Goal: Information Seeking & Learning: Learn about a topic

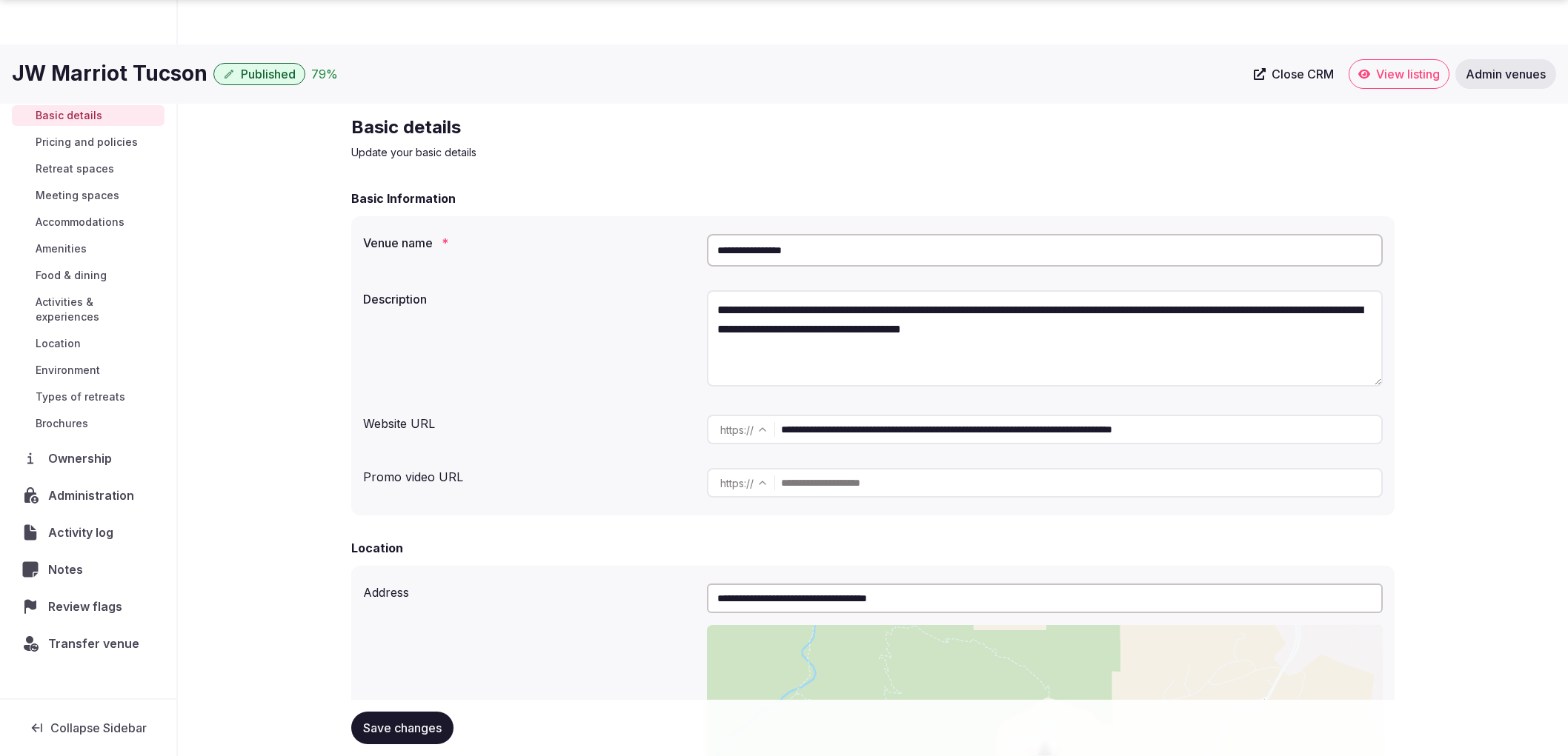
scroll to position [576, 0]
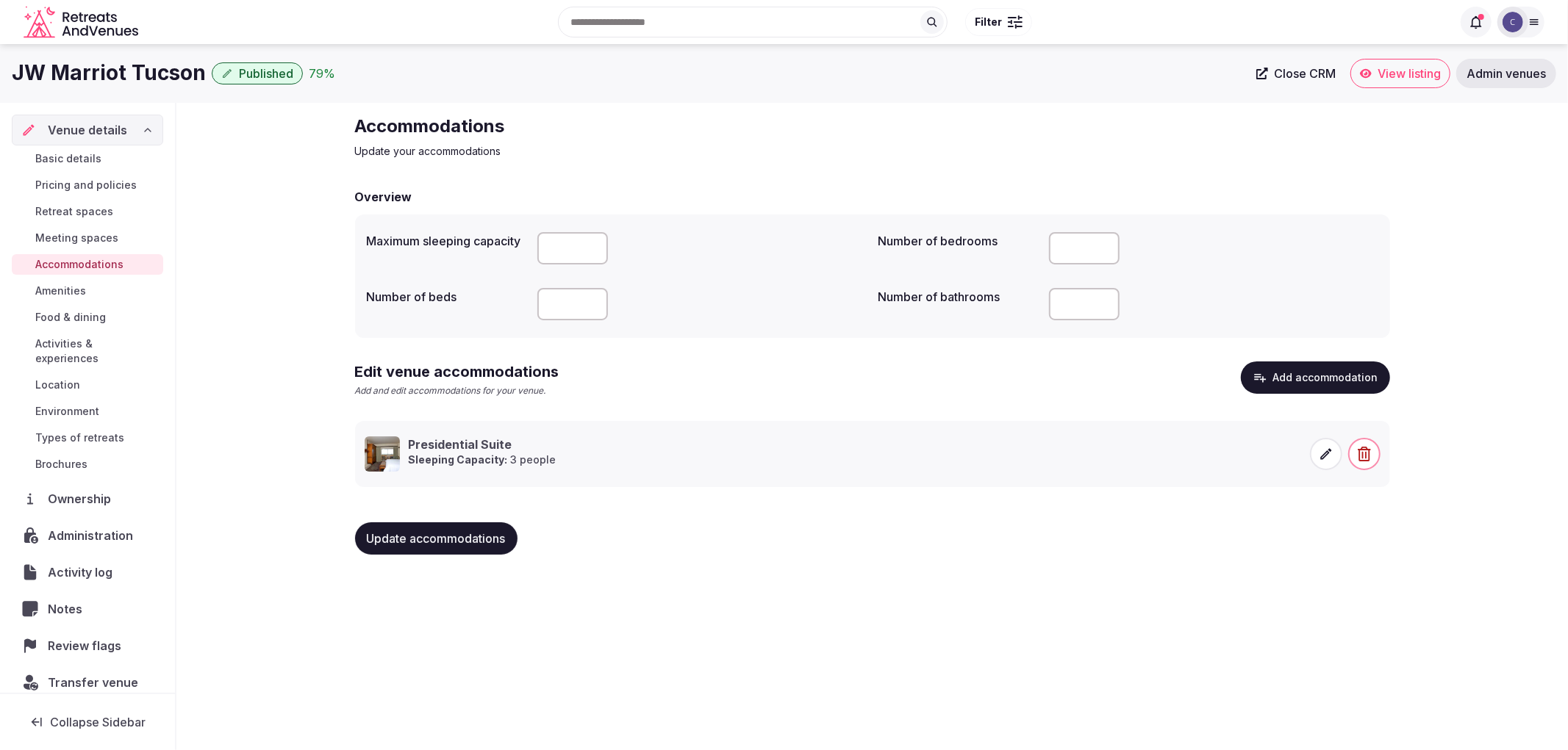
click at [1329, 466] on span at bounding box center [1326, 454] width 33 height 33
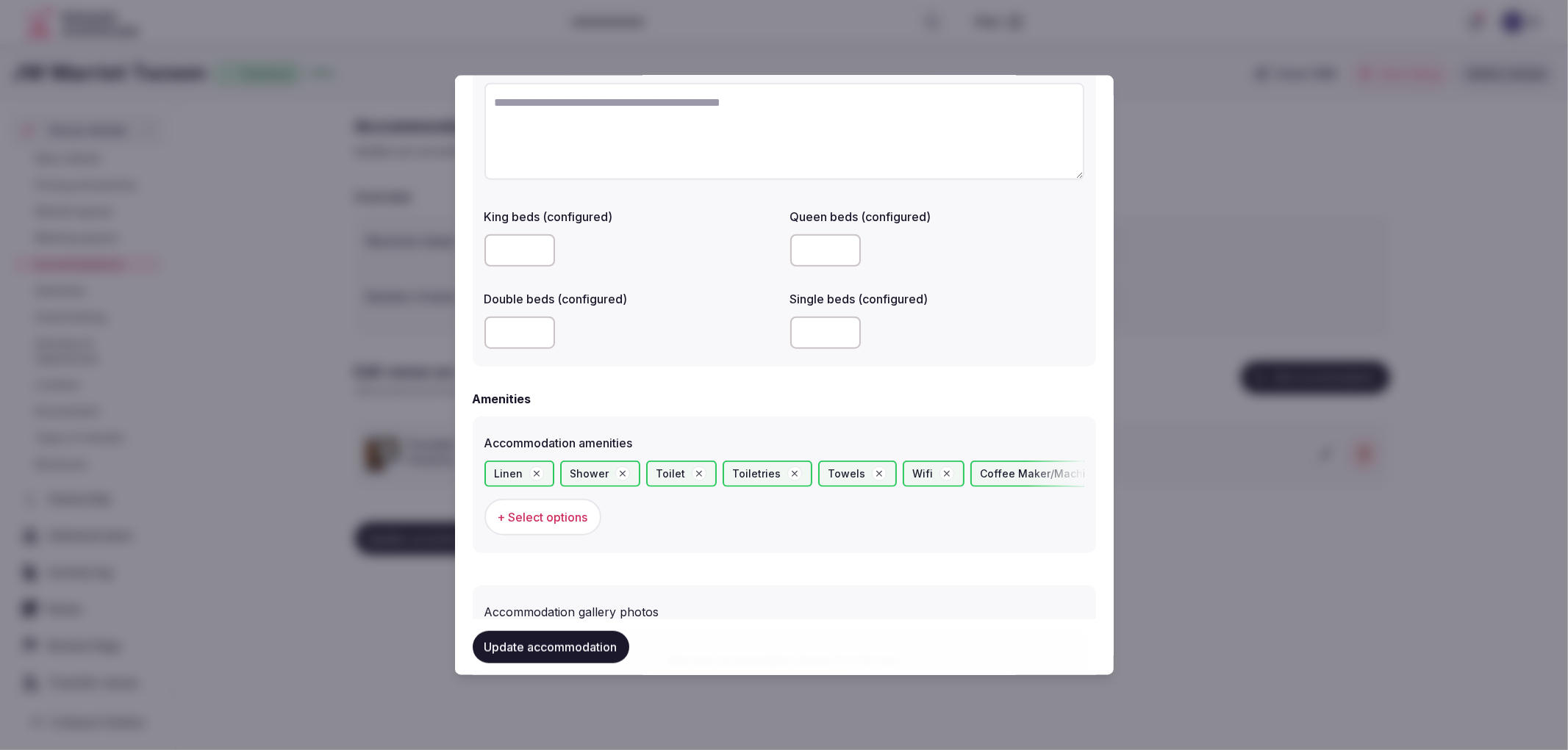
scroll to position [1306, 0]
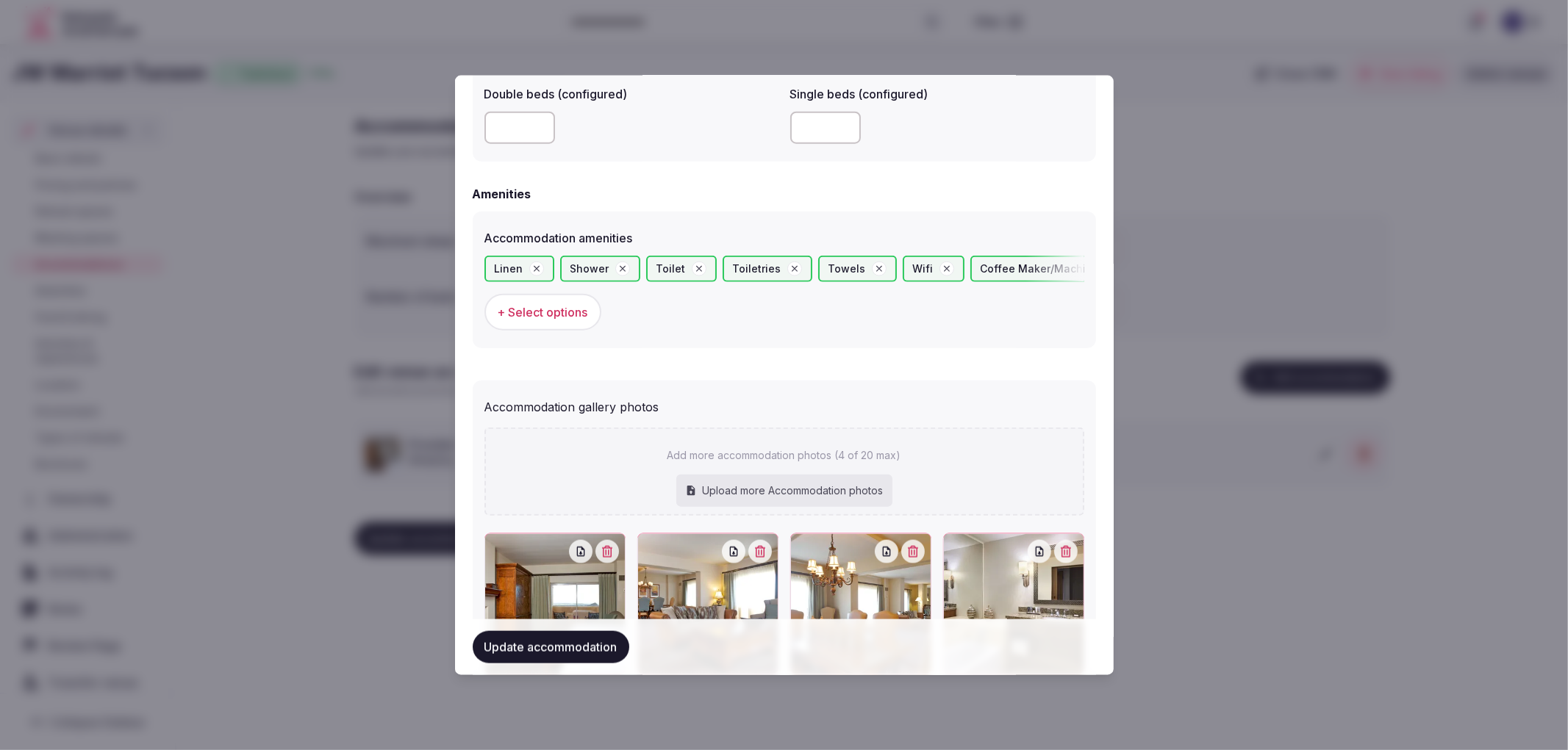
click at [1201, 421] on div at bounding box center [784, 375] width 1568 height 750
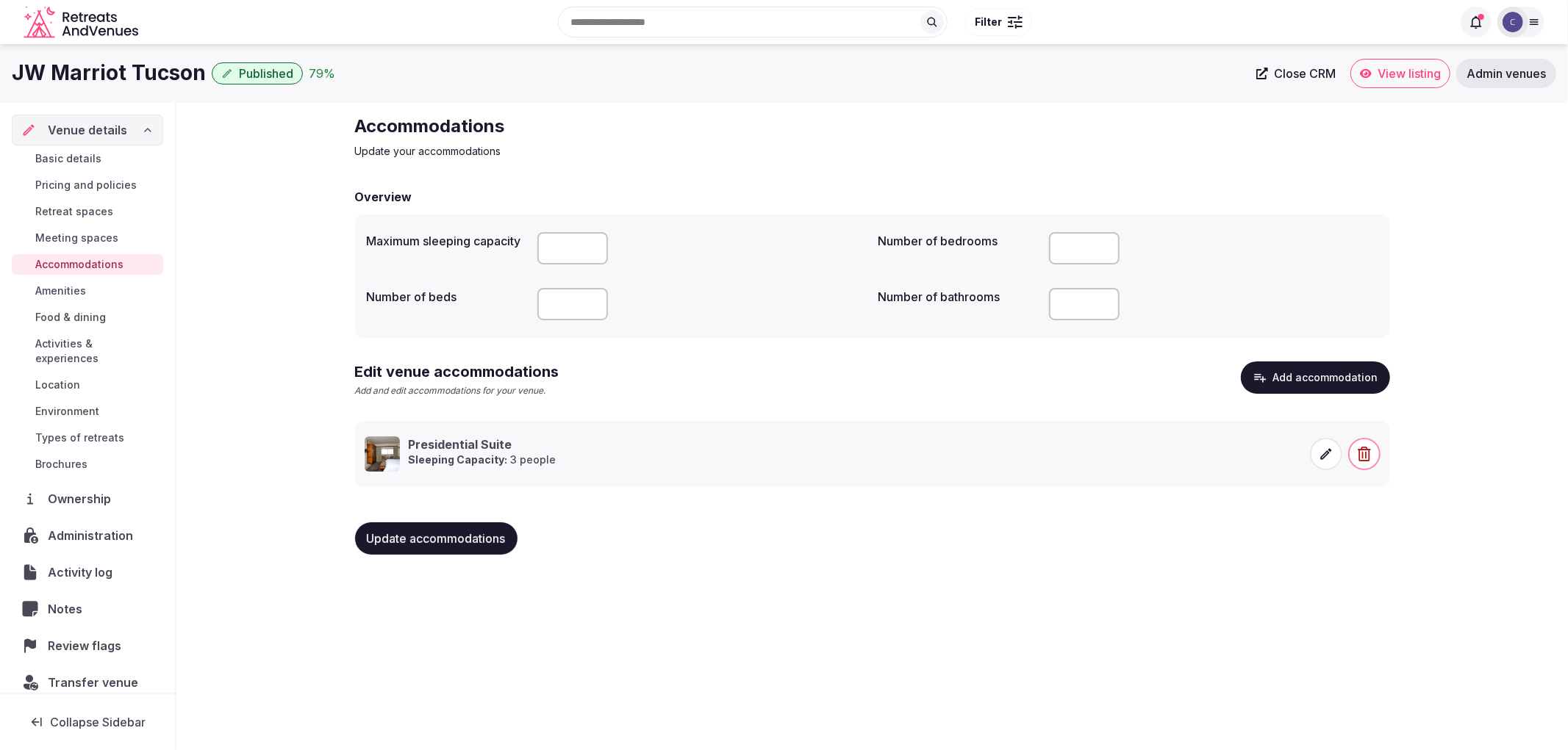
click at [79, 245] on span "Meeting spaces" at bounding box center [77, 237] width 83 height 14
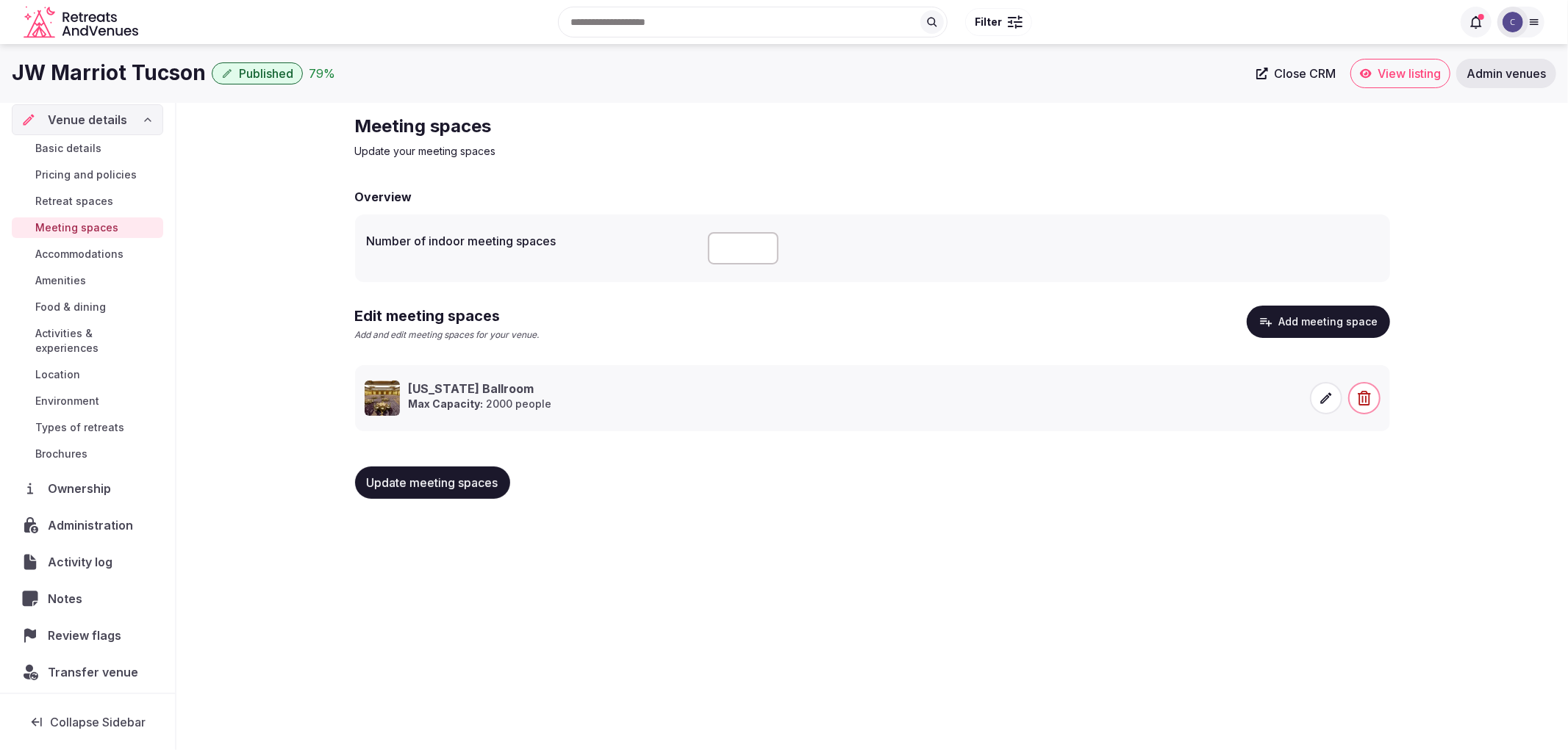
scroll to position [16, 0]
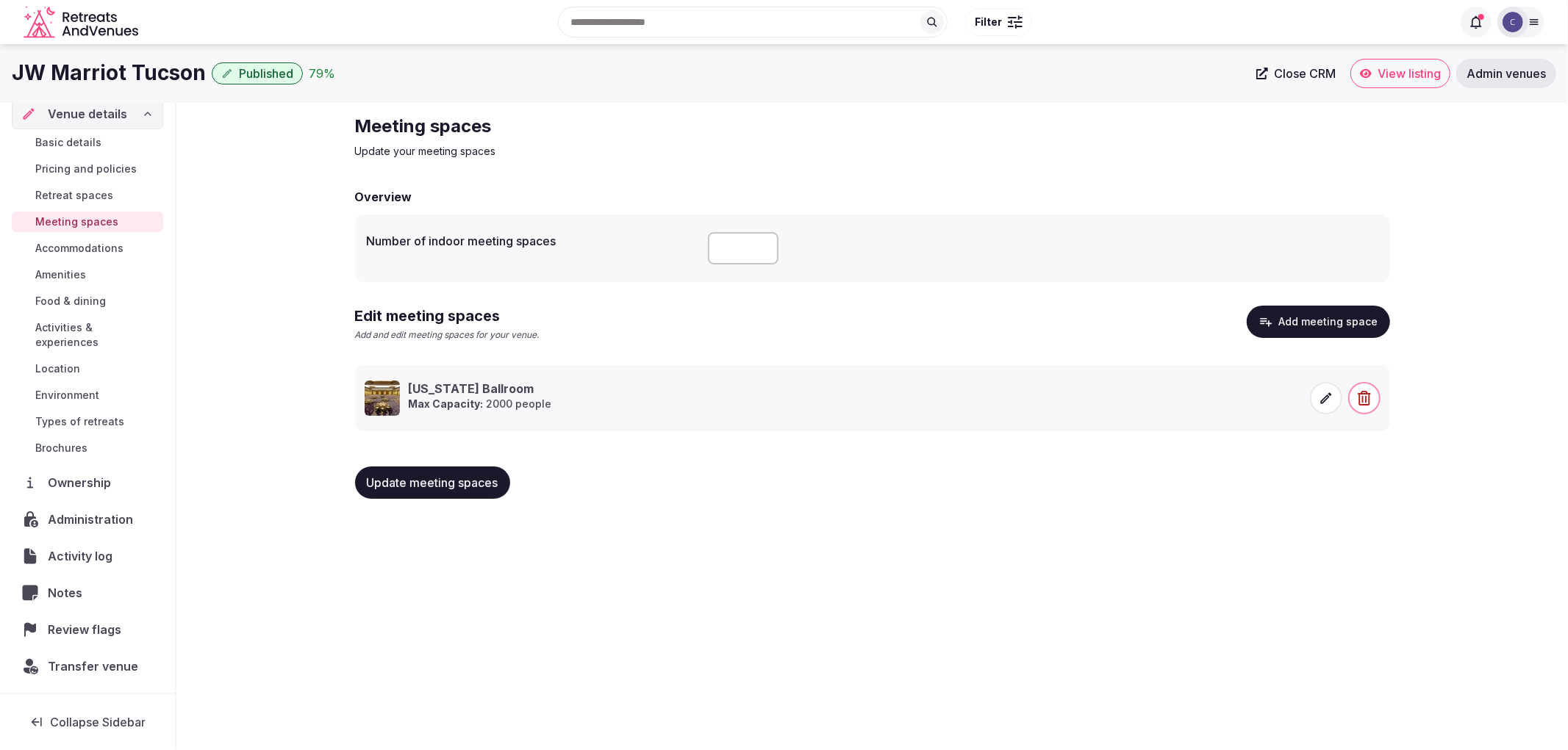
click at [90, 421] on span "Types of retreats" at bounding box center [80, 422] width 89 height 14
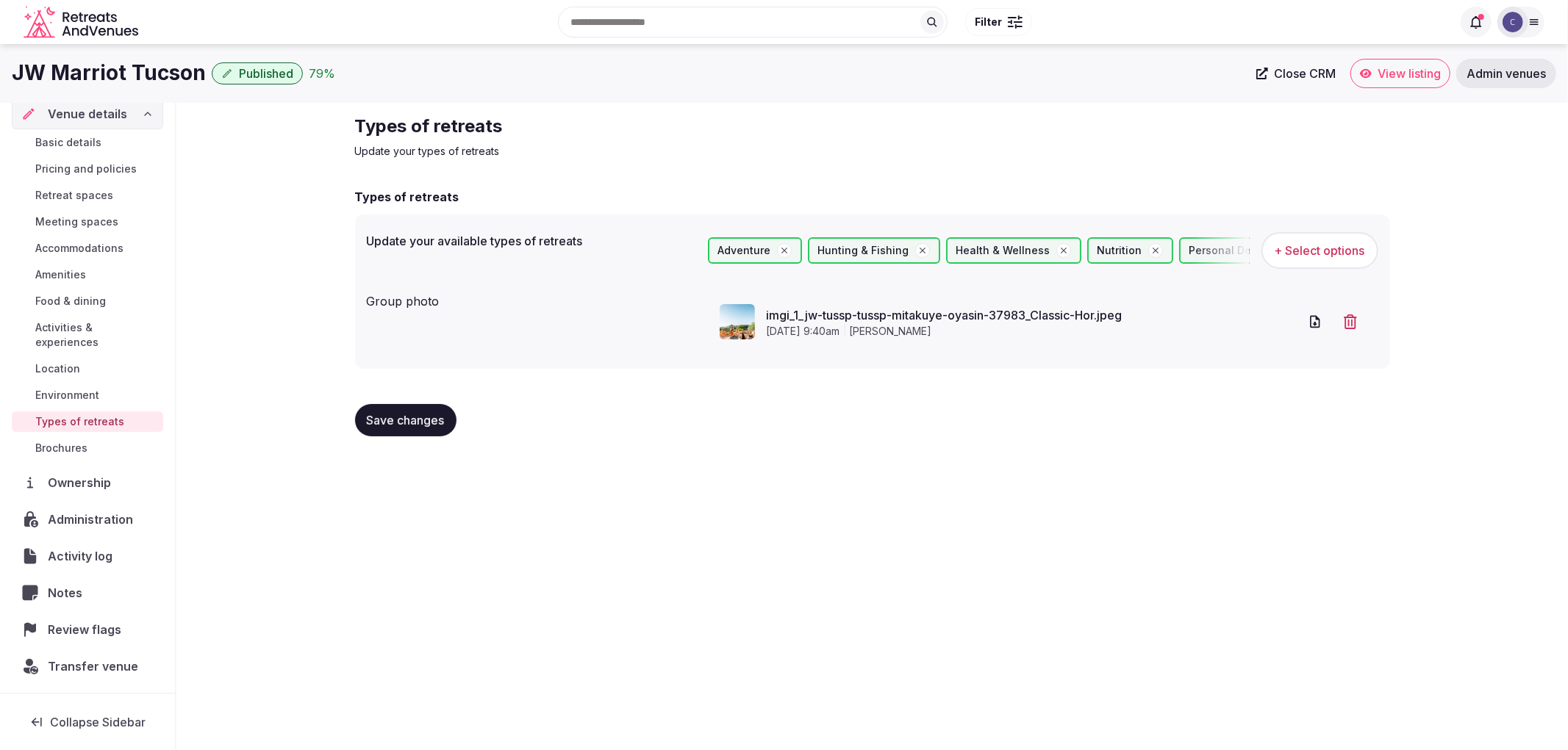
click at [74, 391] on span "Environment" at bounding box center [67, 395] width 64 height 14
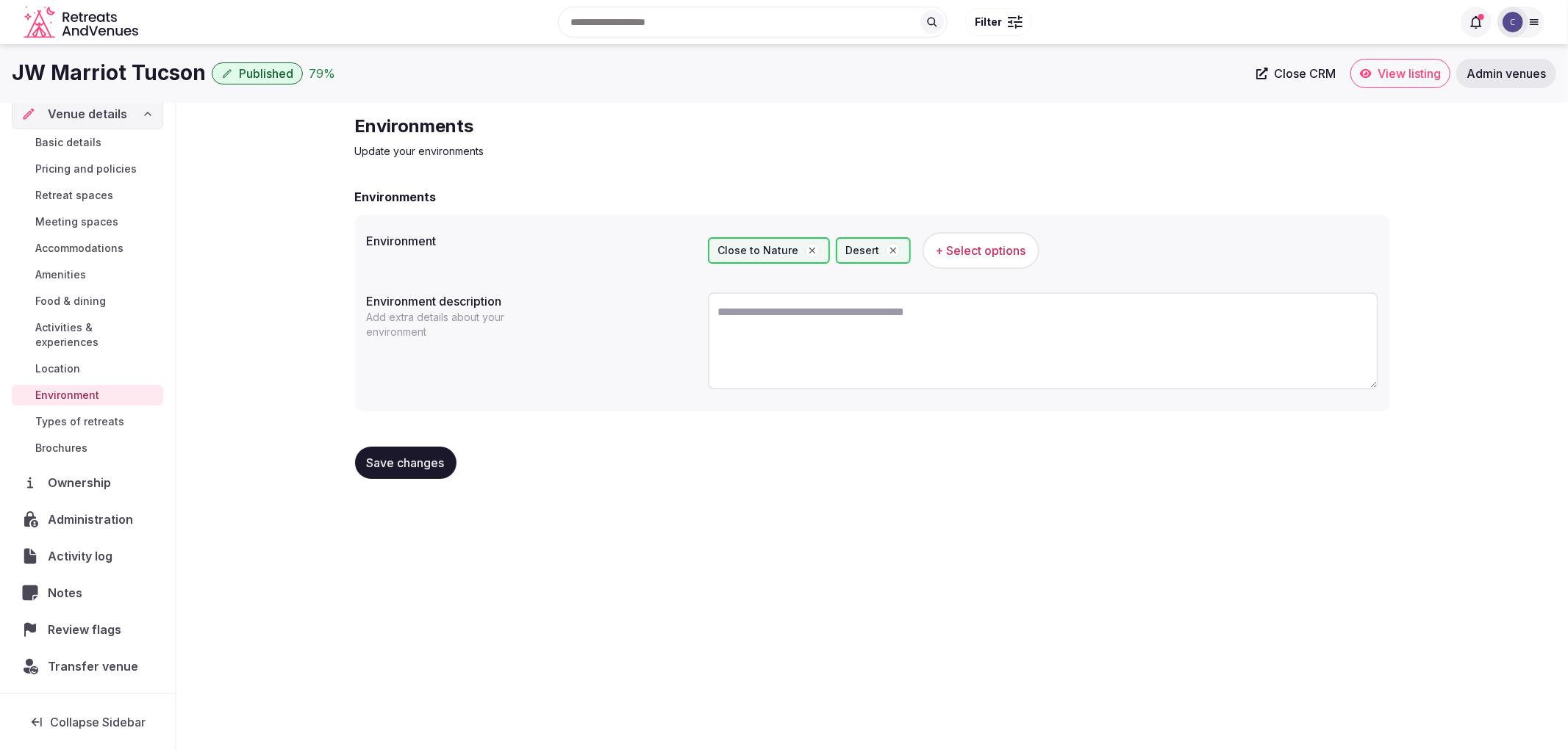
click at [55, 343] on span "Activities & experiences" at bounding box center [96, 335] width 122 height 30
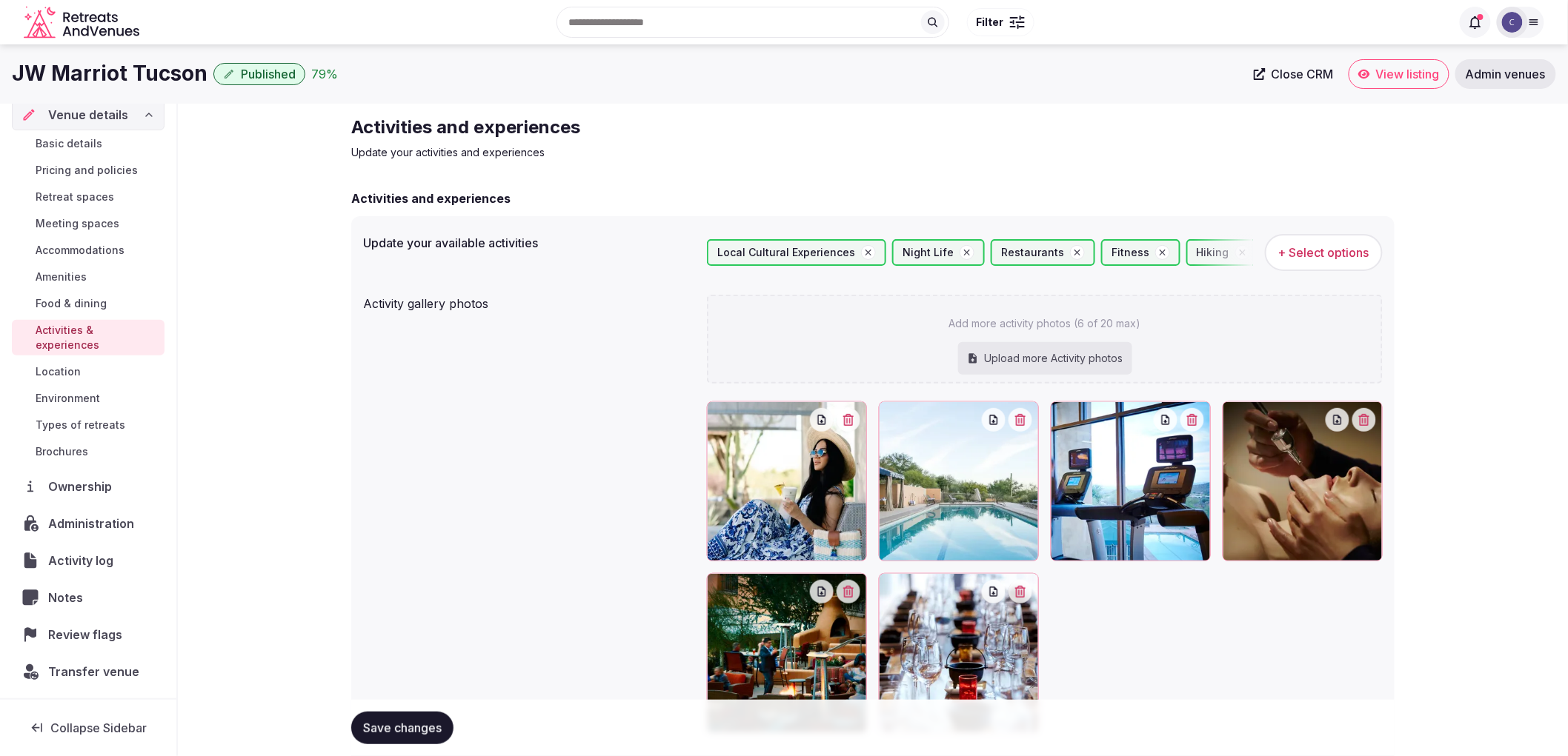
click at [86, 210] on div "Basic details Pricing and policies Retreat spaces Meeting spaces Accommodations…" at bounding box center [88, 298] width 153 height 335
click at [84, 223] on span "Meeting spaces" at bounding box center [77, 223] width 83 height 15
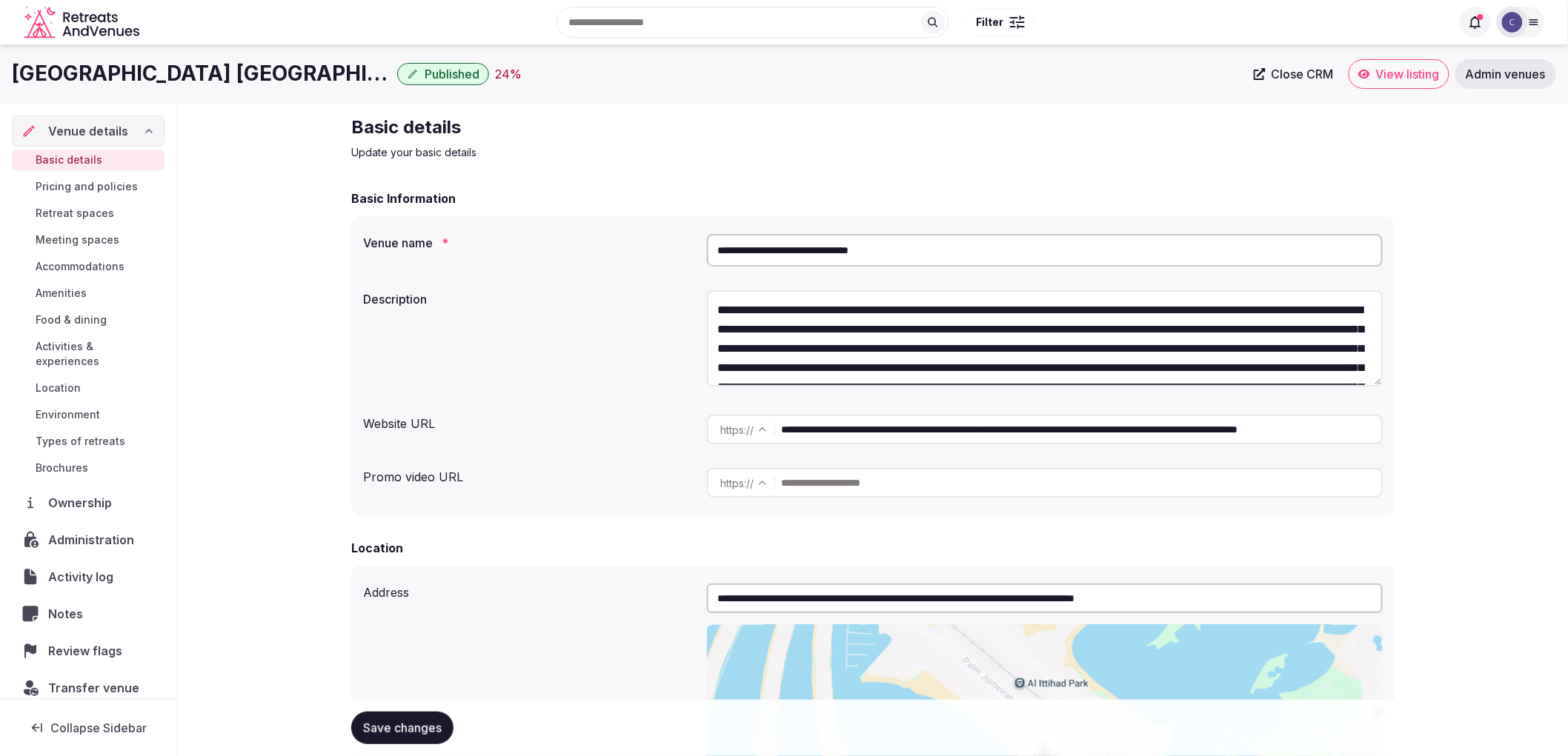
click at [479, 424] on div "Website URL" at bounding box center [529, 420] width 332 height 23
click at [862, 260] on input "**********" at bounding box center [1045, 251] width 676 height 33
